Goal: Navigation & Orientation: Find specific page/section

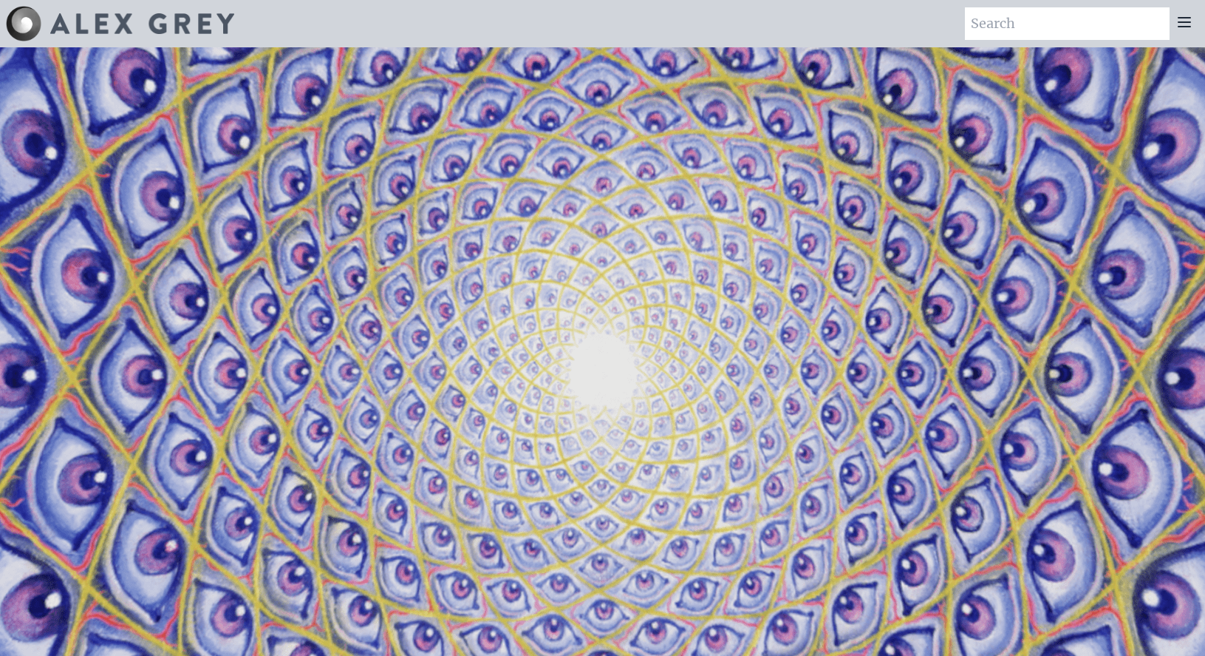
click at [1188, 23] on icon at bounding box center [1185, 22] width 18 height 18
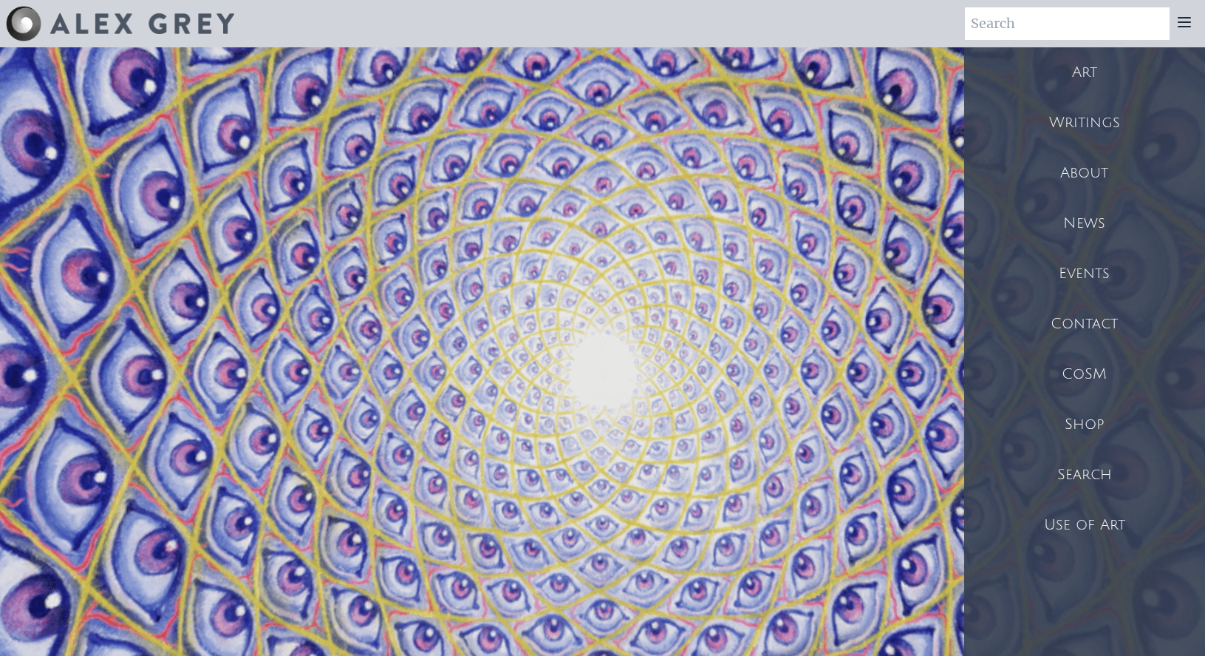
click at [1083, 418] on div "Shop" at bounding box center [1084, 424] width 241 height 50
